Goal: Information Seeking & Learning: Learn about a topic

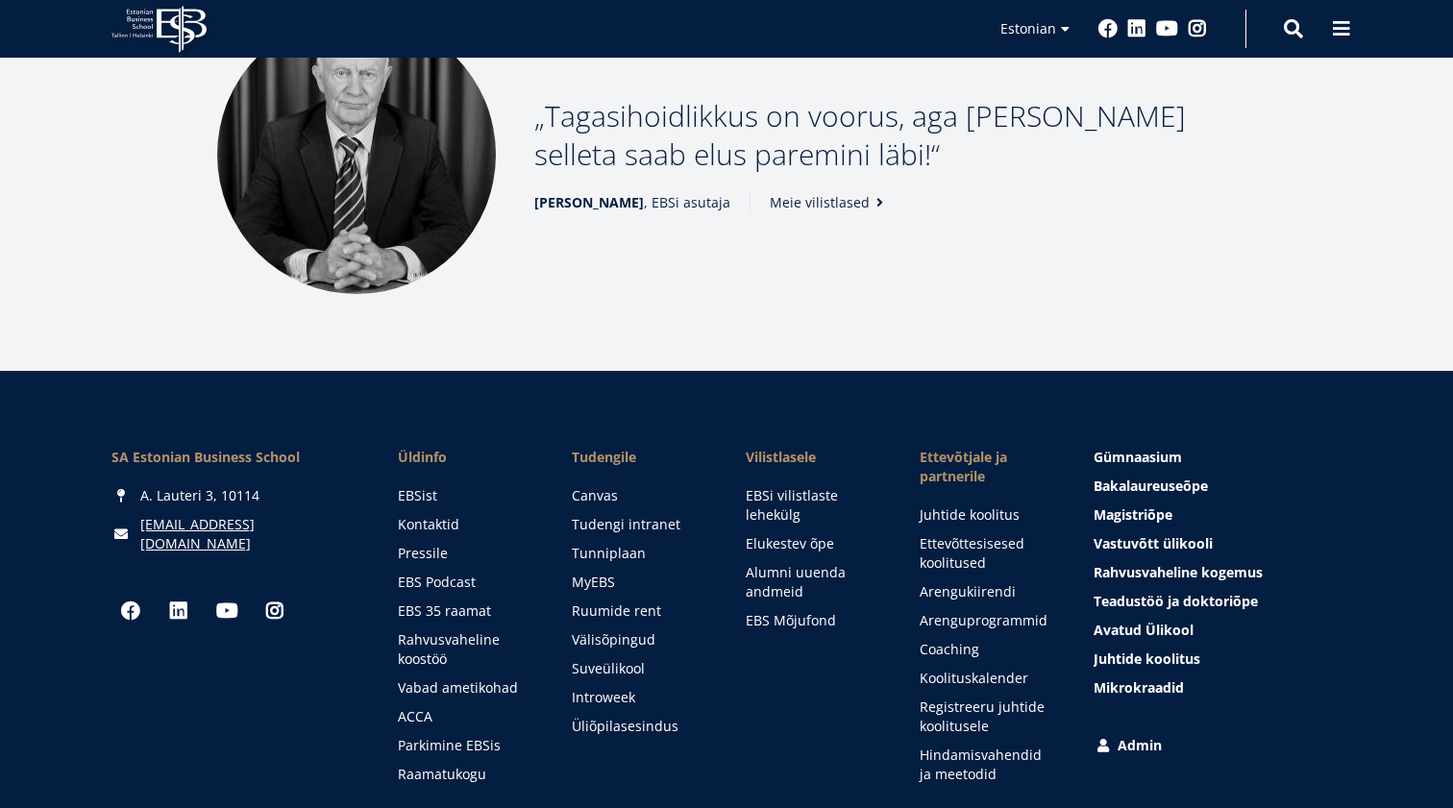
scroll to position [2473, 0]
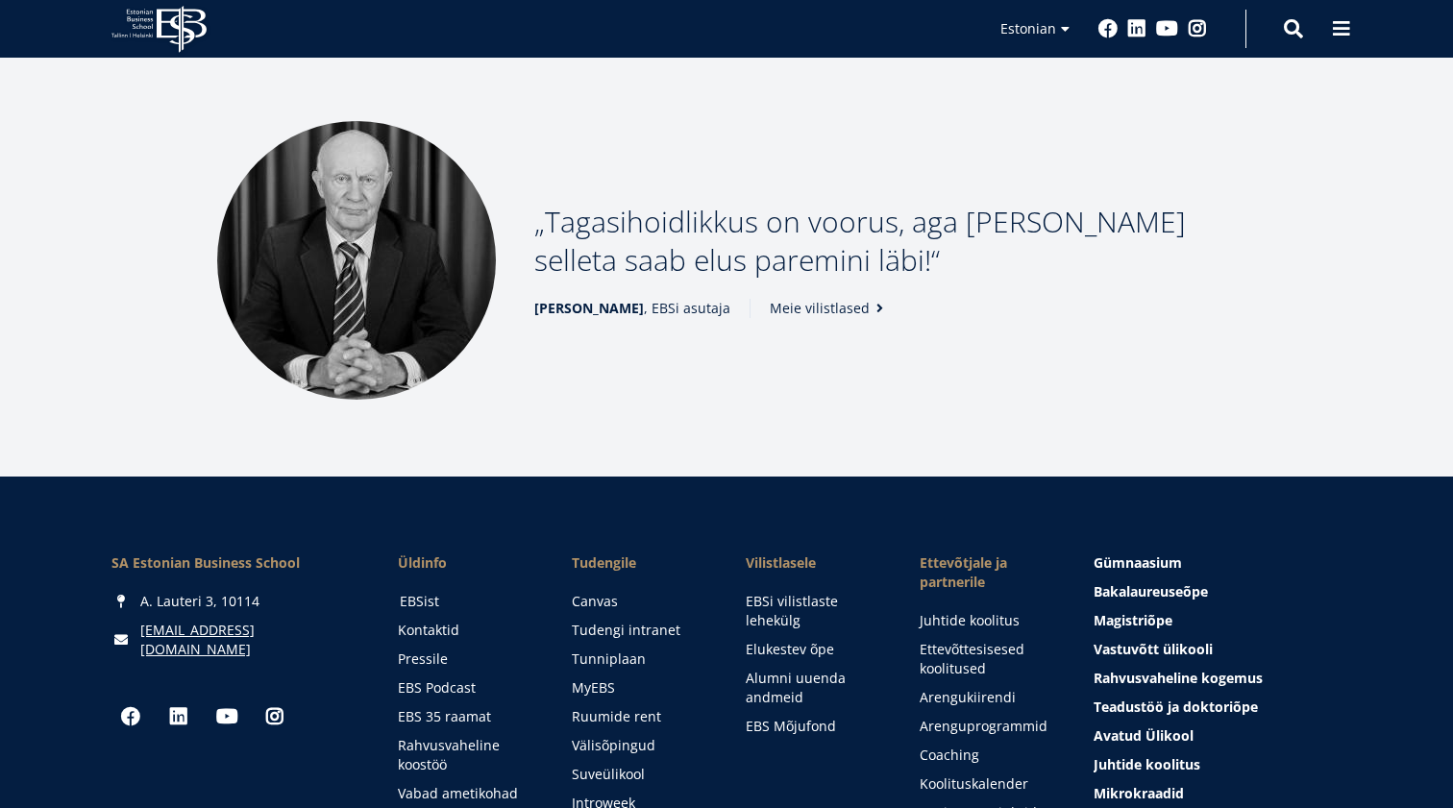
click at [429, 592] on link "EBSist" at bounding box center [467, 601] width 135 height 19
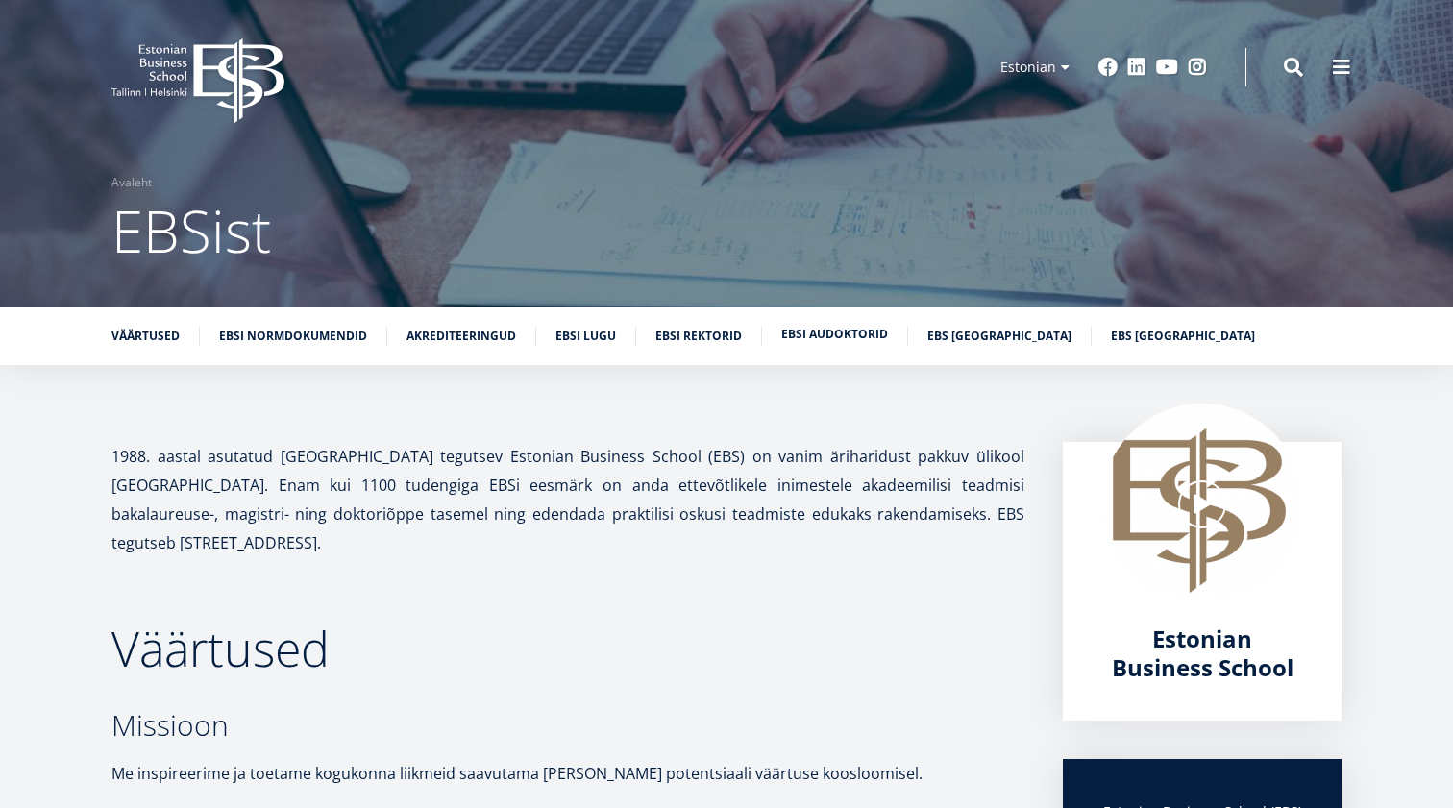
click at [814, 332] on link "EBSi audoktorid" at bounding box center [834, 334] width 107 height 19
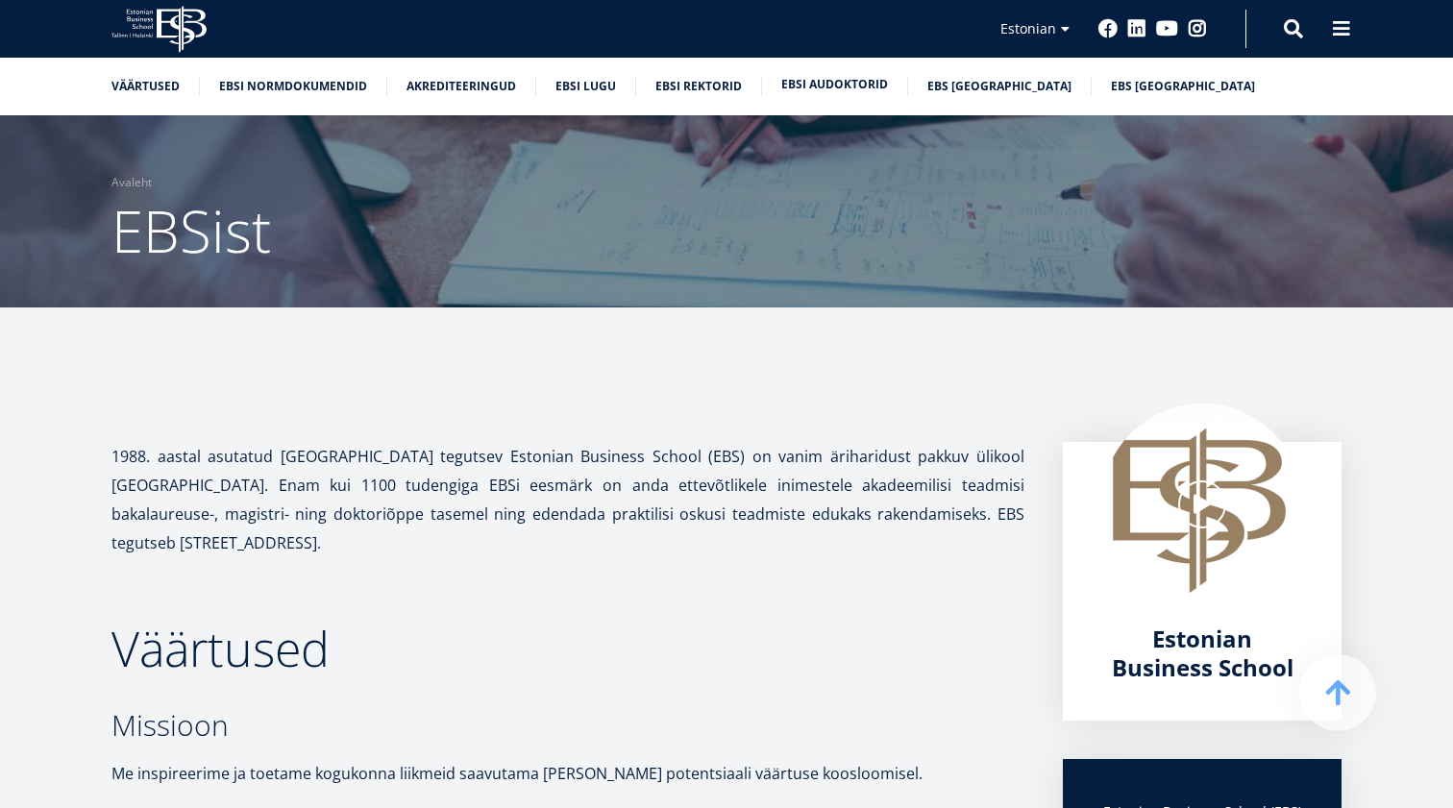
scroll to position [7726, 0]
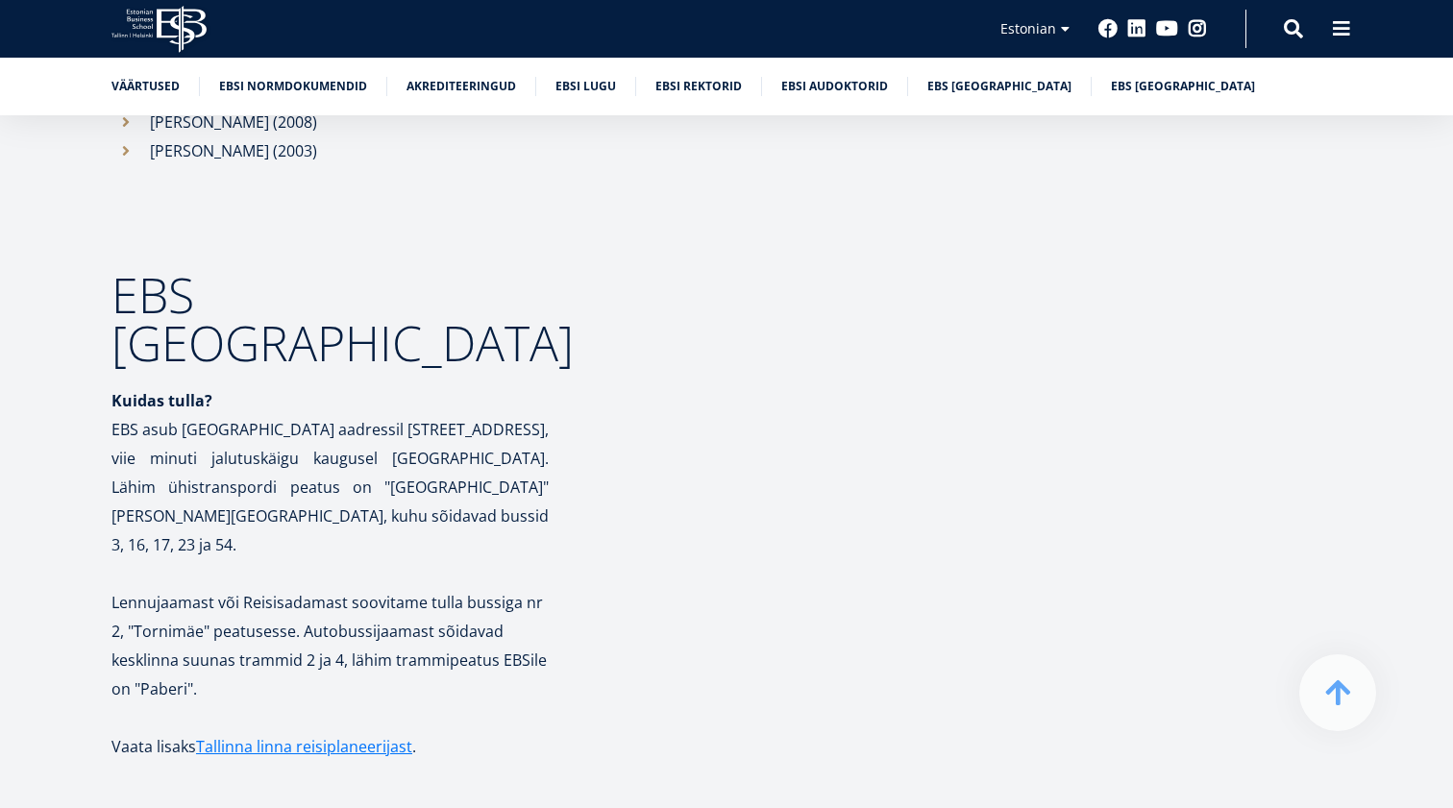
scroll to position [8583, 0]
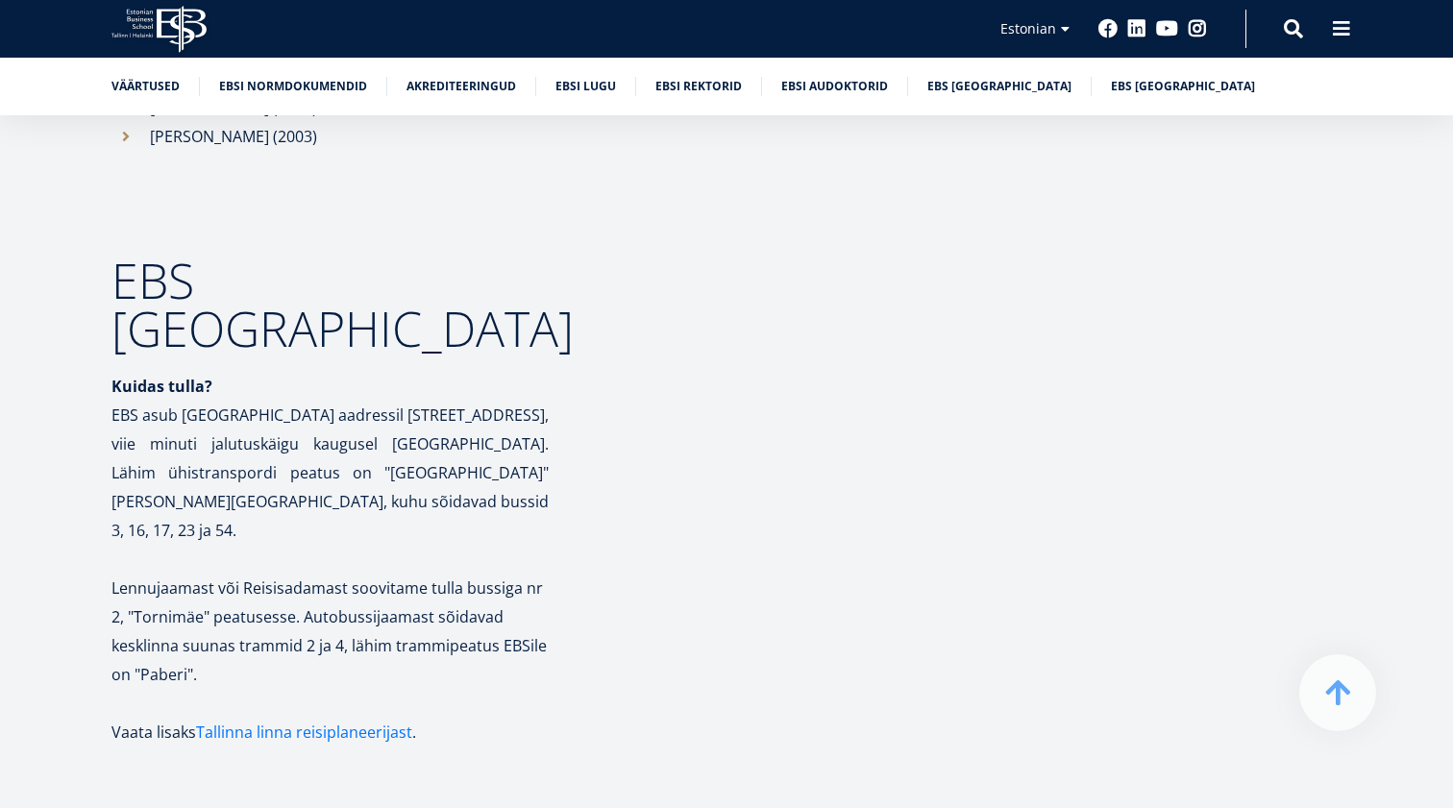
click at [291, 718] on link "Tallinna linna reisiplaneerijast" at bounding box center [304, 732] width 216 height 29
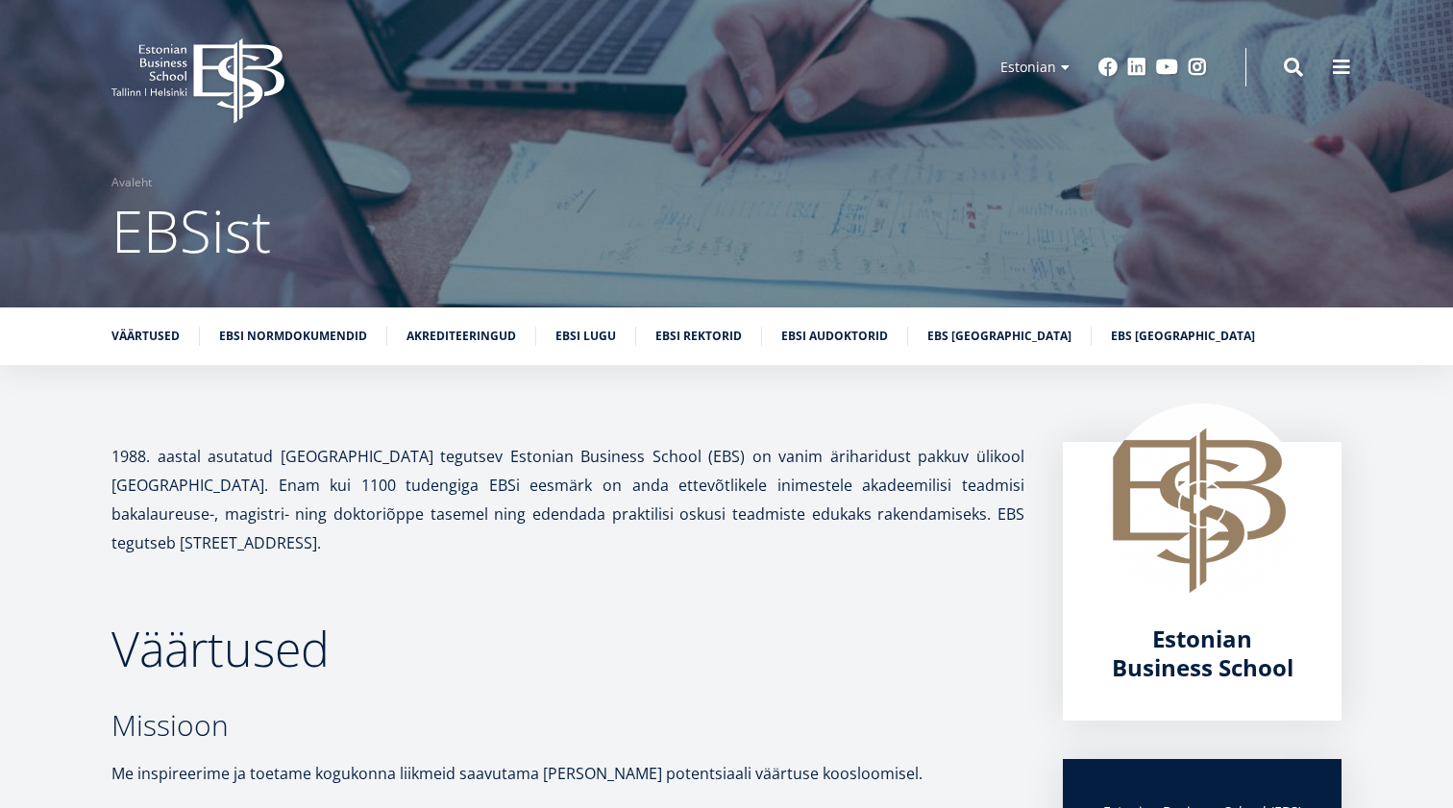
scroll to position [0, 0]
click at [244, 70] on icon "EBS Logo Created with Sketch." at bounding box center [197, 81] width 173 height 86
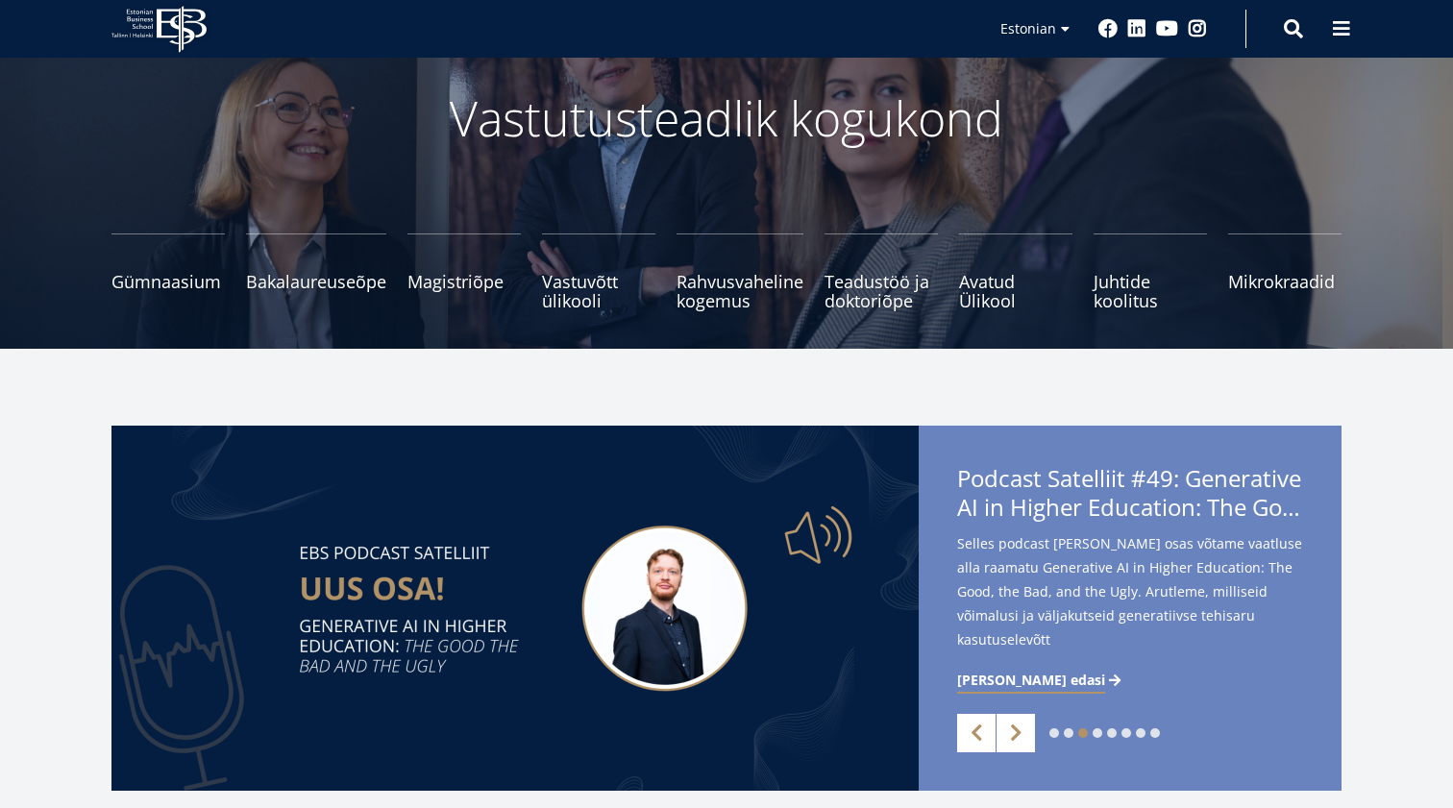
scroll to position [111, 0]
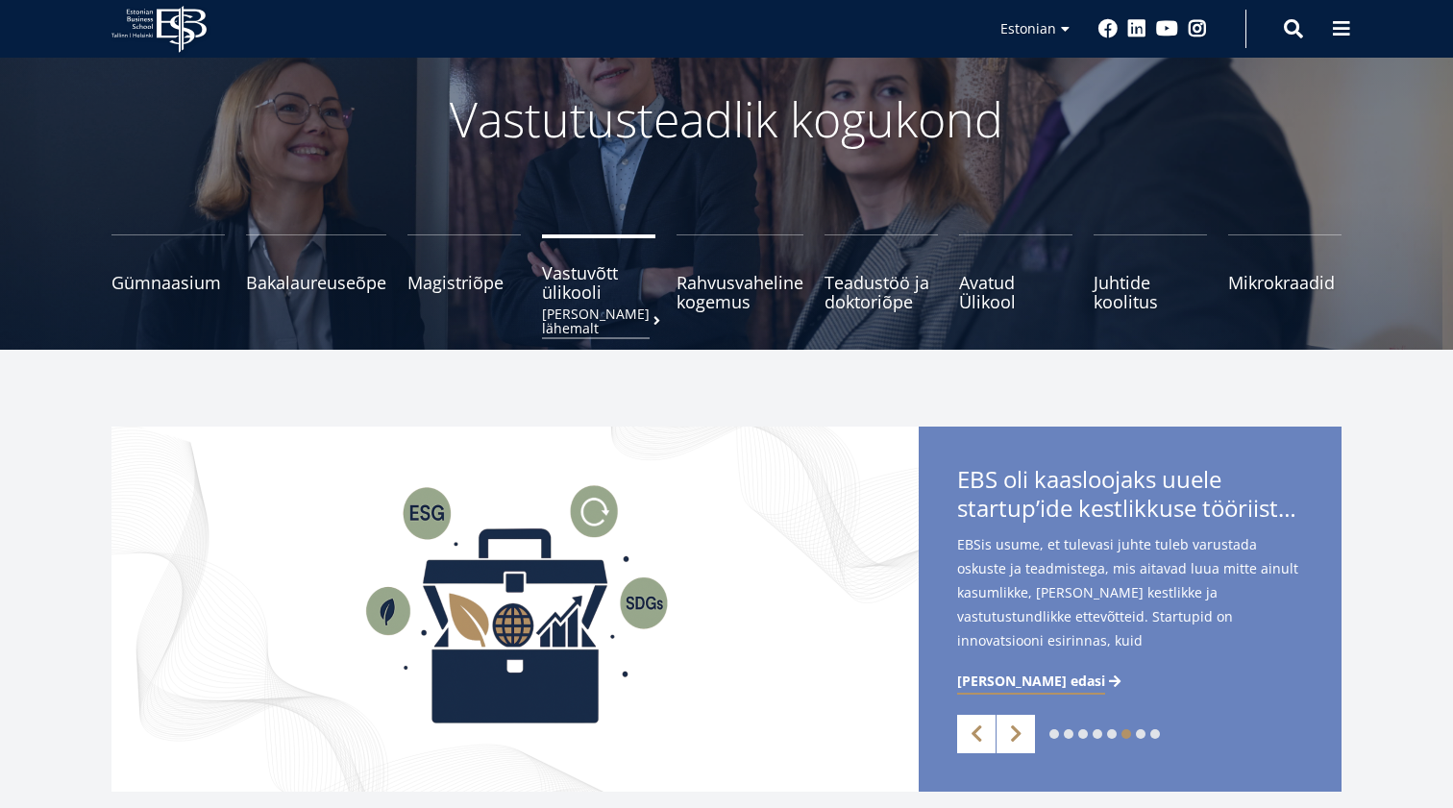
click at [568, 291] on span "Vastuvõtt ülikooli Loe lähemalt" at bounding box center [598, 282] width 113 height 38
click at [454, 294] on small "Tutvu ja registreeru" at bounding box center [463, 301] width 113 height 29
click at [861, 298] on span "Teadustöö ja doktoriõpe Tutvu" at bounding box center [880, 282] width 113 height 38
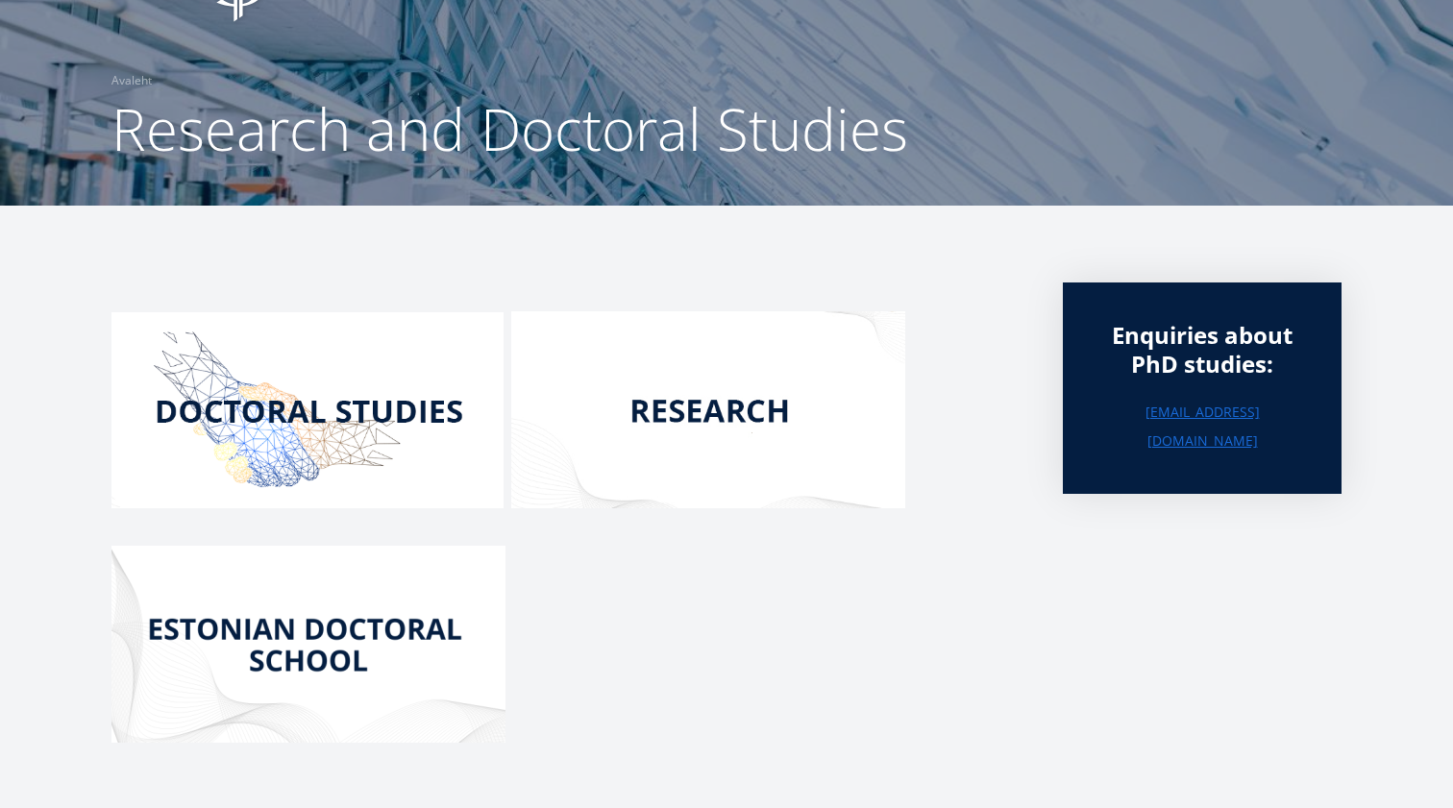
scroll to position [106, 0]
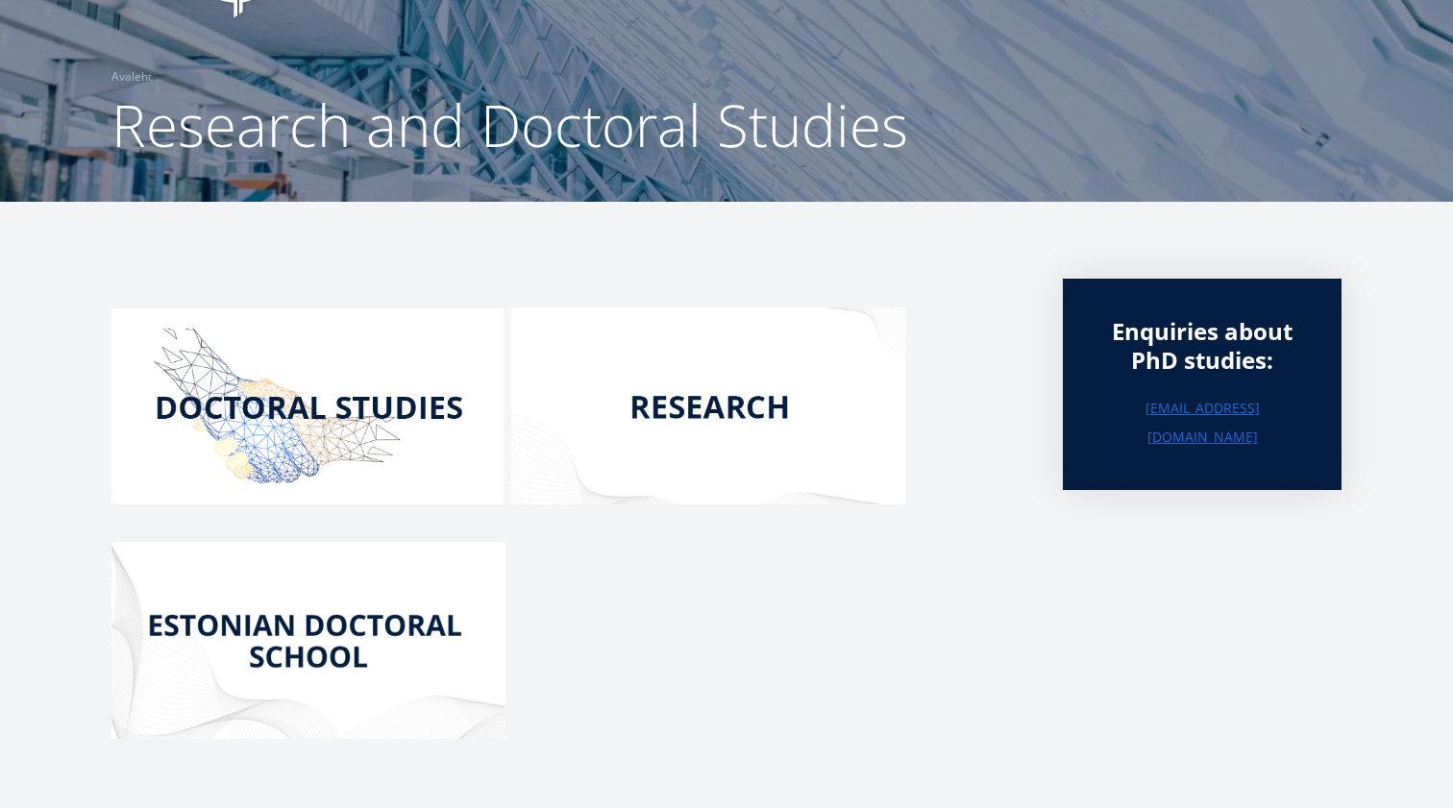
click at [281, 411] on img at bounding box center [307, 406] width 392 height 196
click at [708, 414] on img at bounding box center [708, 405] width 394 height 197
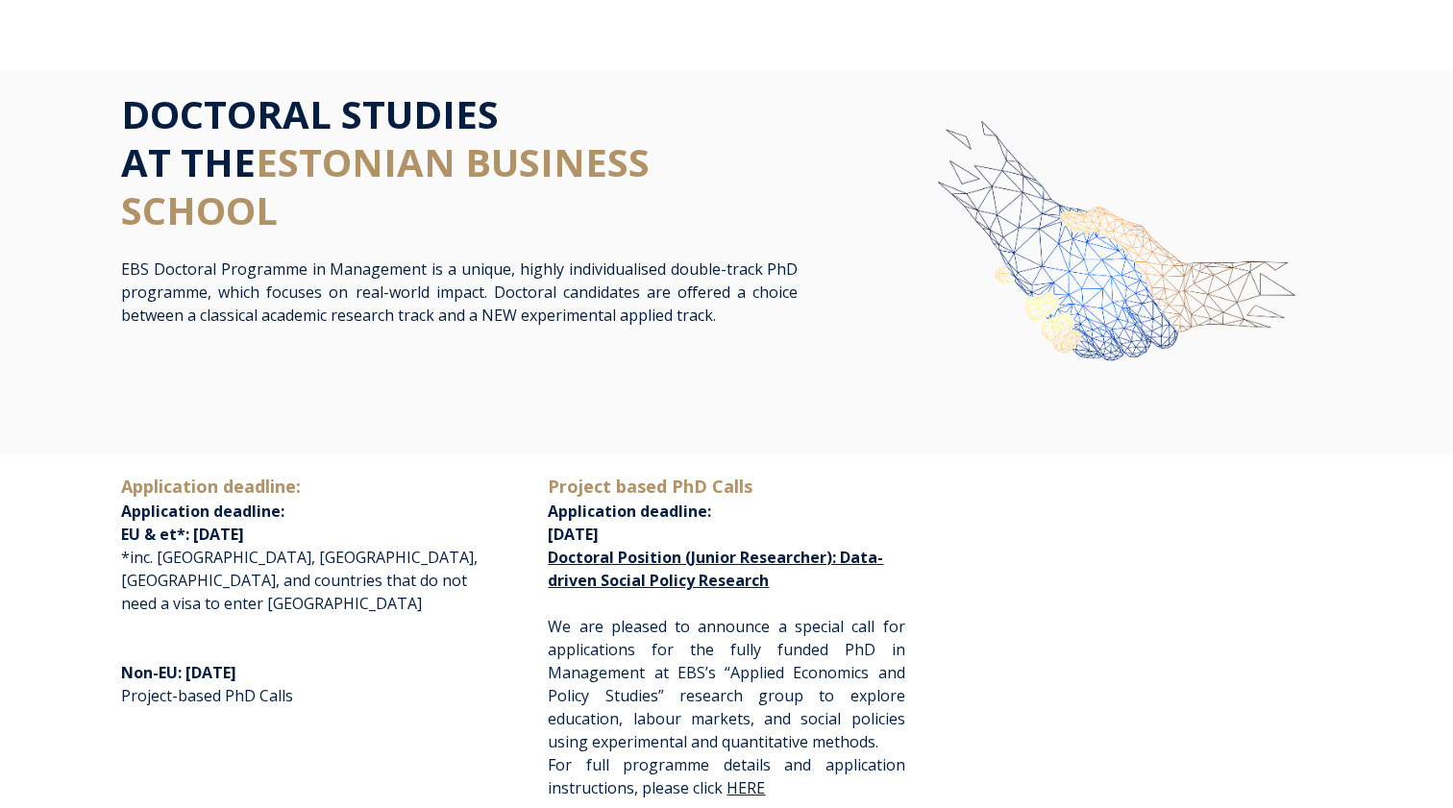
click at [198, 237] on div "DOCTORAL STUDIES AT THE ESTONIAN BUSINESS SCHOOL" at bounding box center [459, 173] width 676 height 167
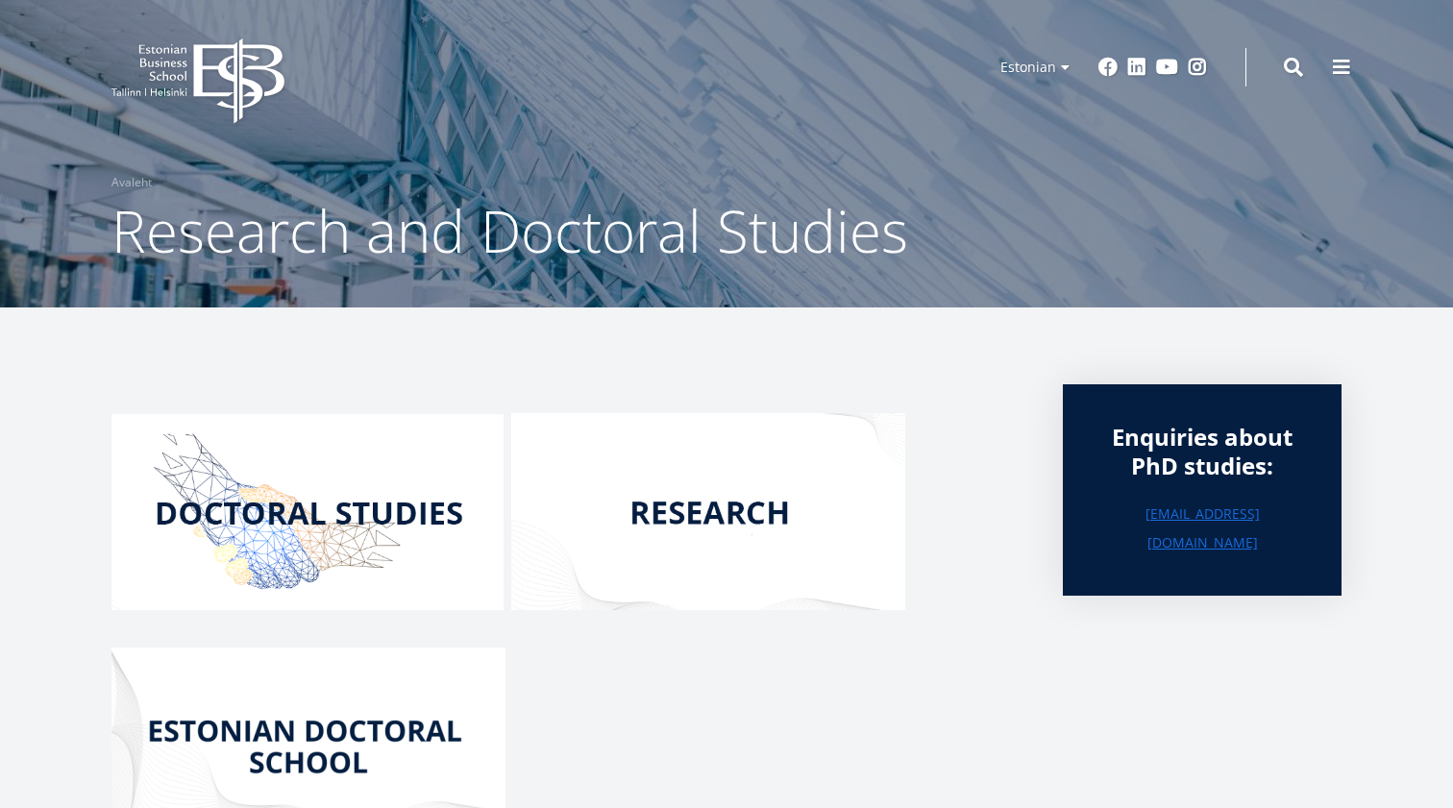
click at [204, 88] on icon "EBS Logo Created with Sketch." at bounding box center [197, 81] width 173 height 86
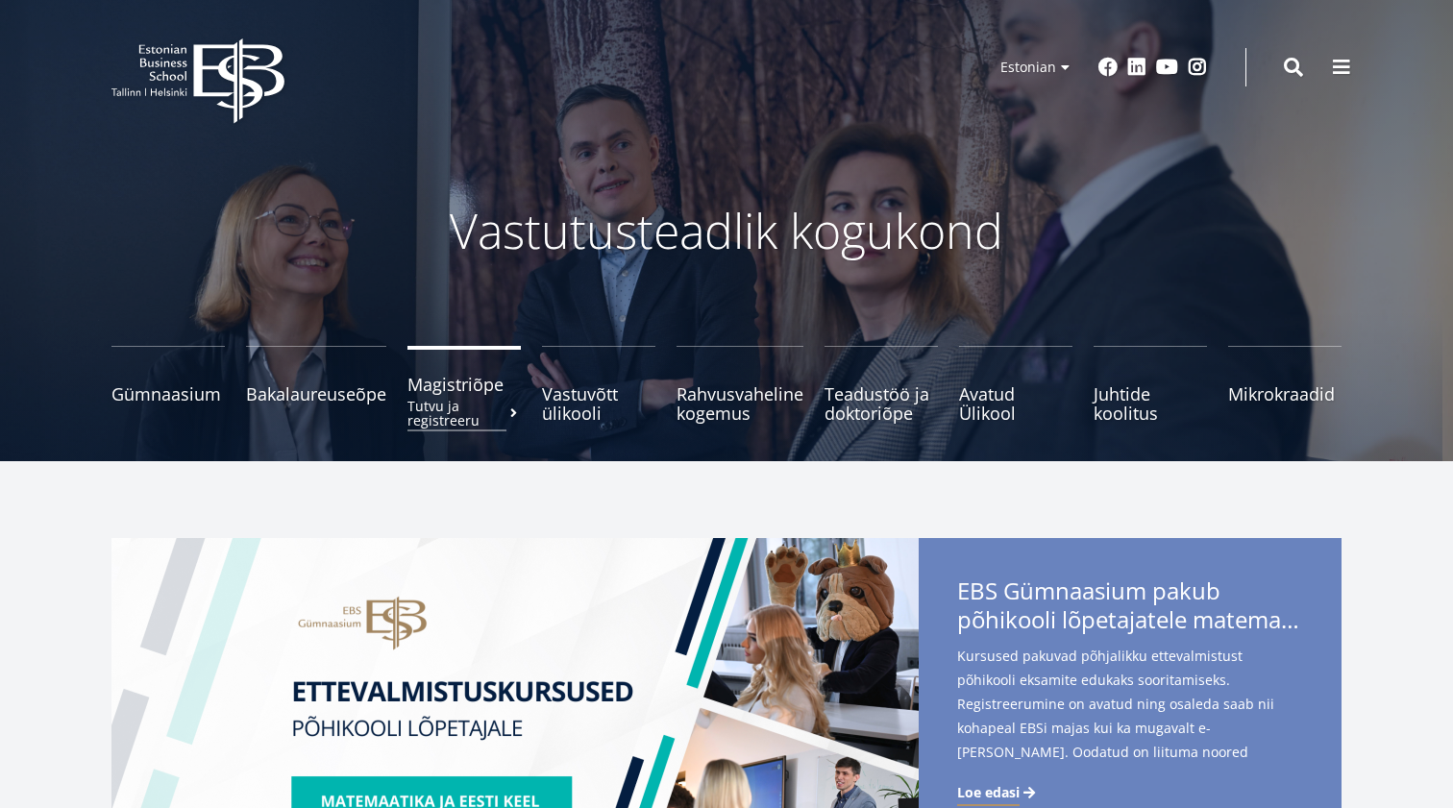
click at [445, 399] on small "Tutvu ja registreeru" at bounding box center [463, 413] width 113 height 29
